Goal: Information Seeking & Learning: Learn about a topic

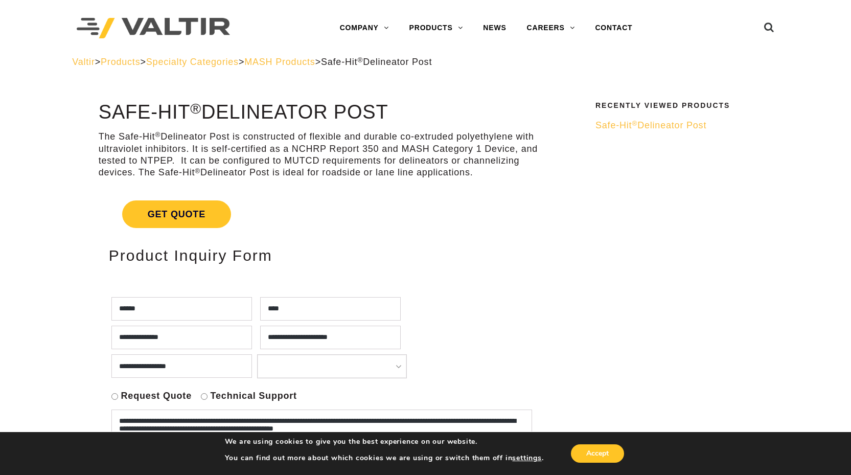
select select "**********"
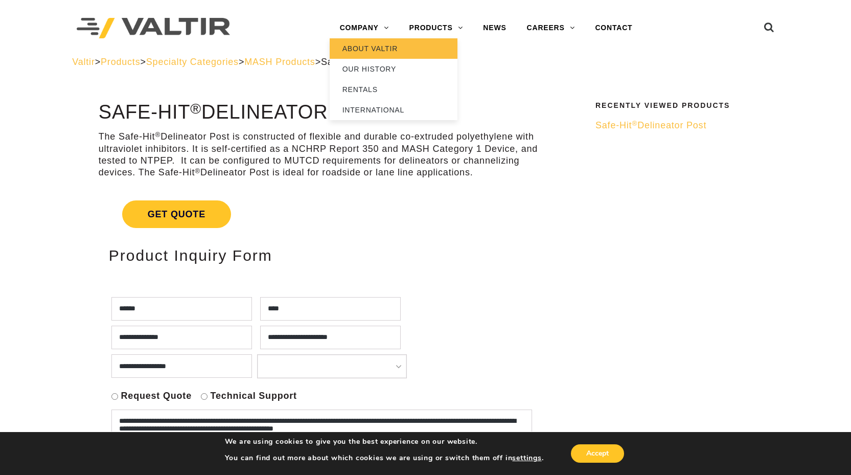
click at [356, 42] on link "ABOUT VALTIR" at bounding box center [394, 48] width 128 height 20
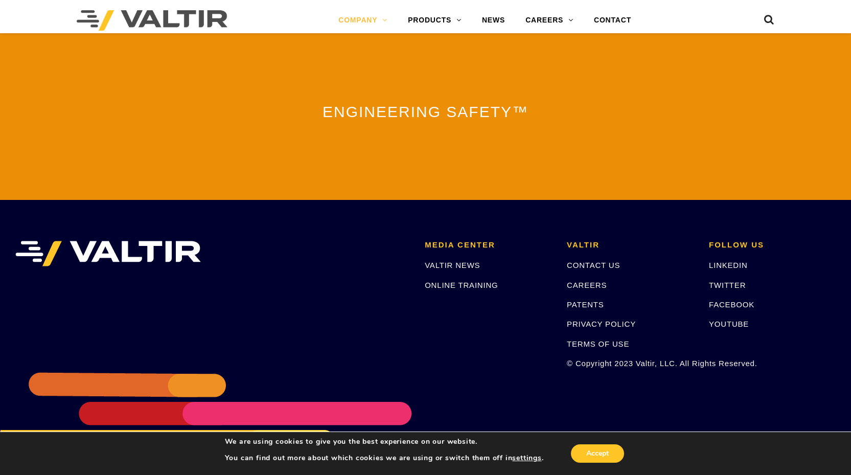
scroll to position [2229, 0]
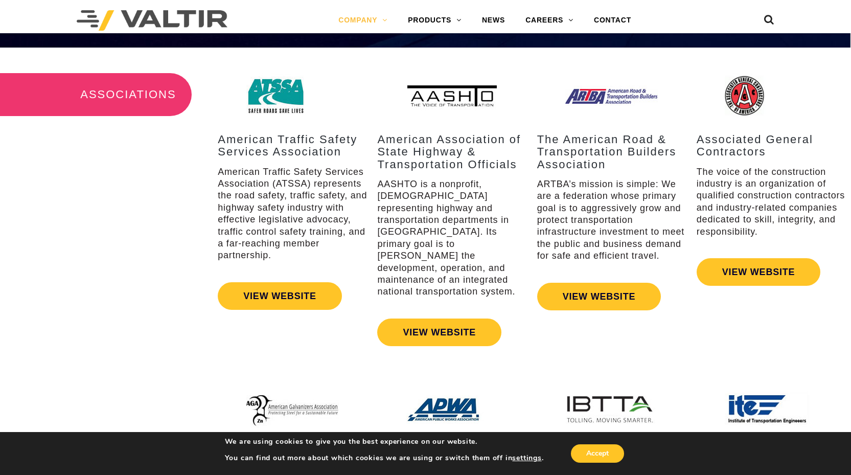
drag, startPoint x: 470, startPoint y: 236, endPoint x: 462, endPoint y: 131, distance: 105.1
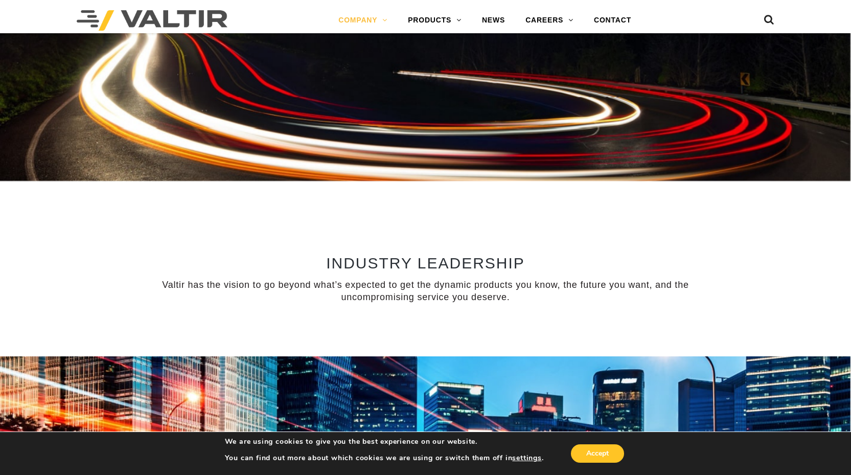
scroll to position [395, 0]
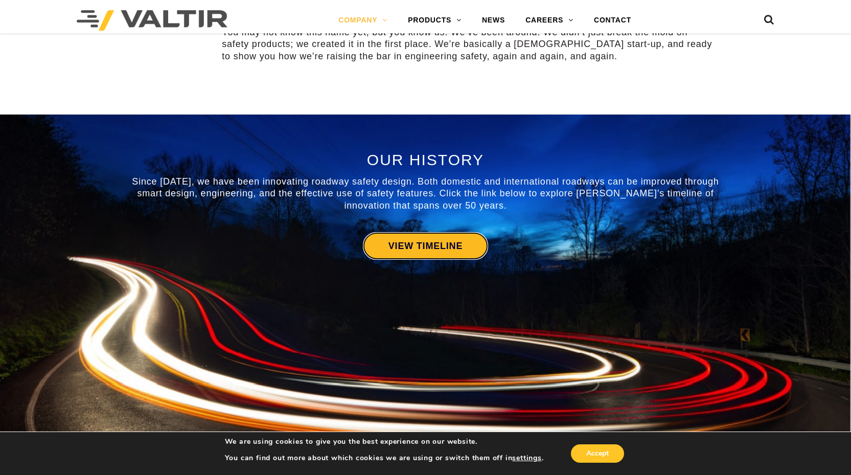
click at [415, 239] on link "VIEW TIMELINE" at bounding box center [425, 246] width 125 height 28
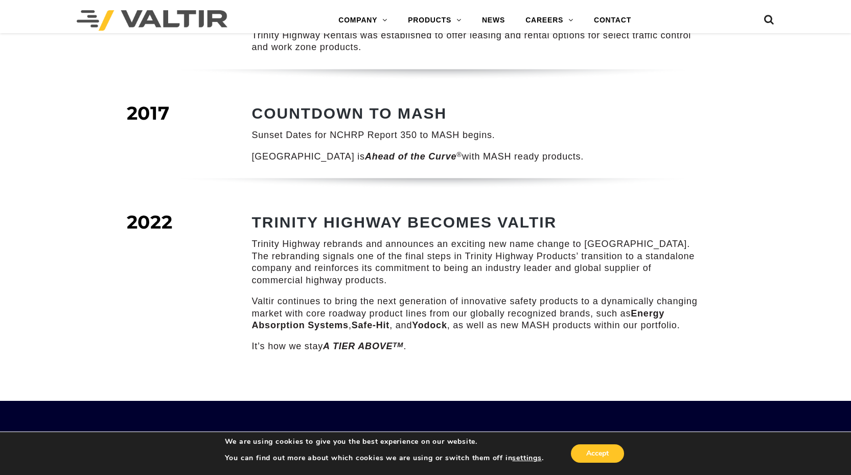
scroll to position [1345, 0]
